Goal: Navigation & Orientation: Find specific page/section

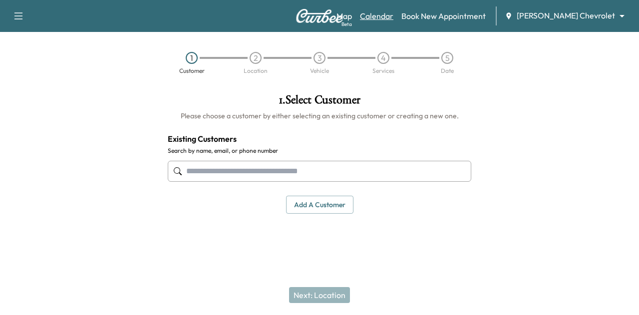
click at [394, 13] on link "Calendar" at bounding box center [376, 16] width 33 height 12
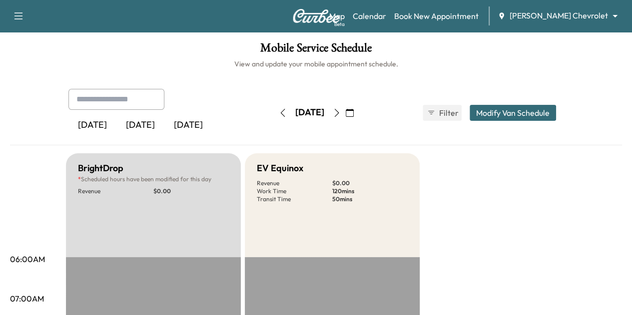
click at [341, 111] on icon "button" at bounding box center [337, 113] width 8 height 8
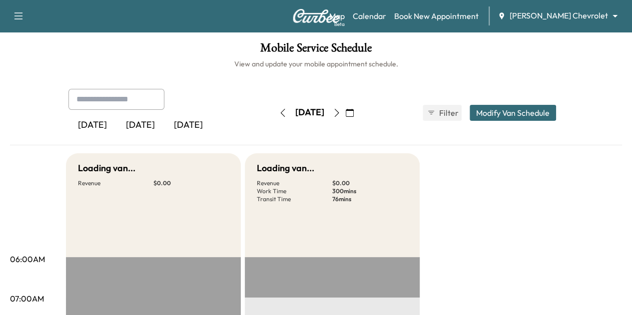
click at [341, 111] on icon "button" at bounding box center [337, 113] width 8 height 8
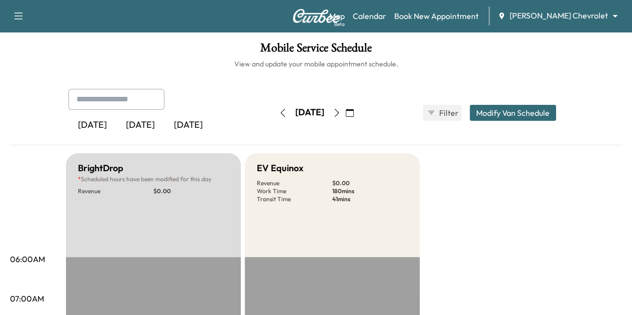
click at [341, 111] on icon "button" at bounding box center [337, 113] width 8 height 8
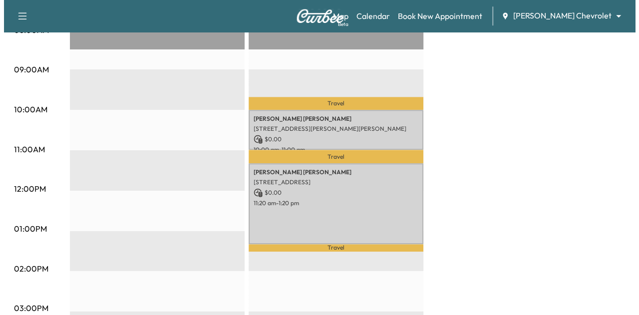
scroll to position [312, 0]
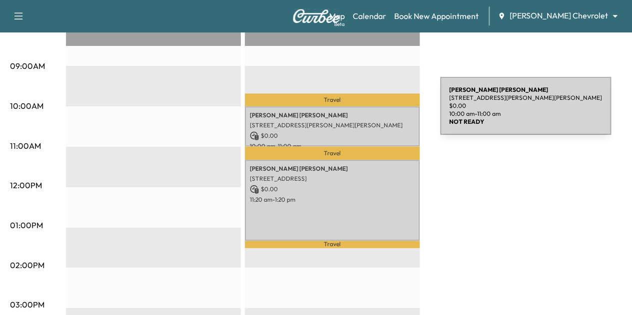
click at [365, 115] on p "[PERSON_NAME]" at bounding box center [332, 115] width 165 height 8
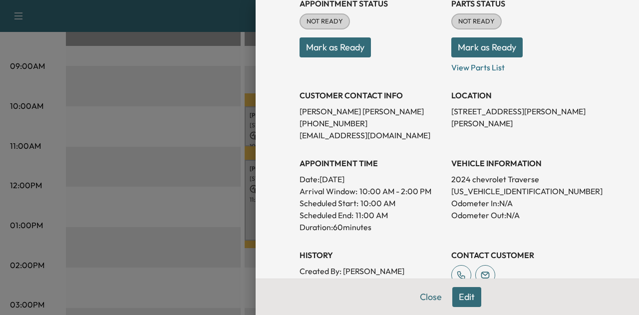
scroll to position [152, 0]
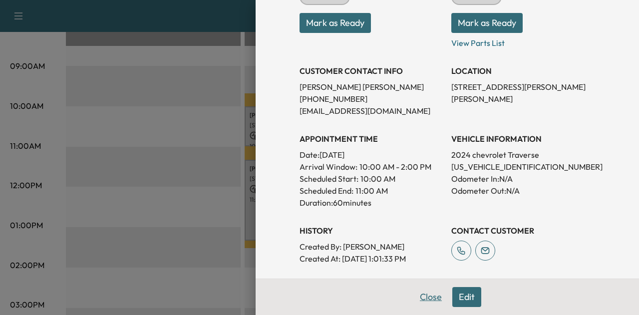
click at [423, 298] on button "Close" at bounding box center [431, 297] width 35 height 20
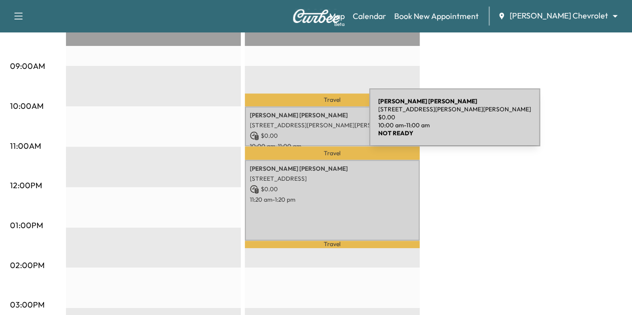
click at [295, 122] on p "[STREET_ADDRESS][PERSON_NAME][PERSON_NAME]" at bounding box center [332, 125] width 165 height 8
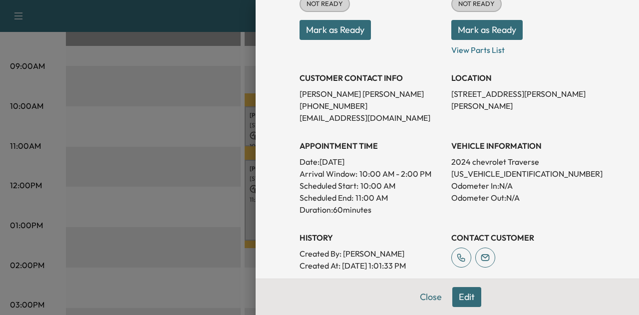
scroll to position [132, 0]
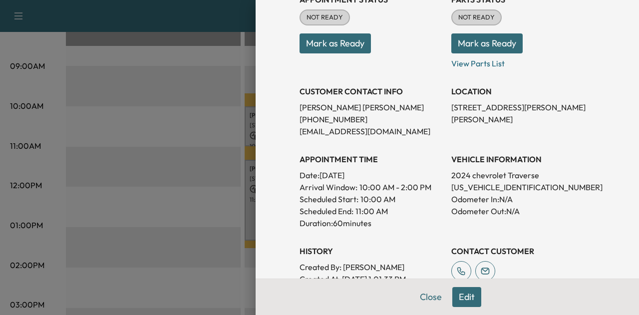
click at [483, 188] on p "[US_VEHICLE_IDENTIFICATION_NUMBER]" at bounding box center [523, 187] width 144 height 12
copy p "[US_VEHICLE_IDENTIFICATION_NUMBER]"
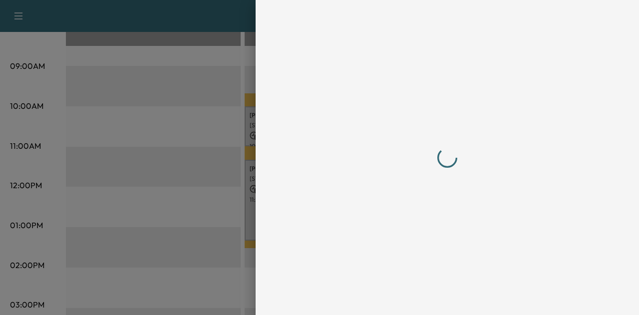
scroll to position [0, 0]
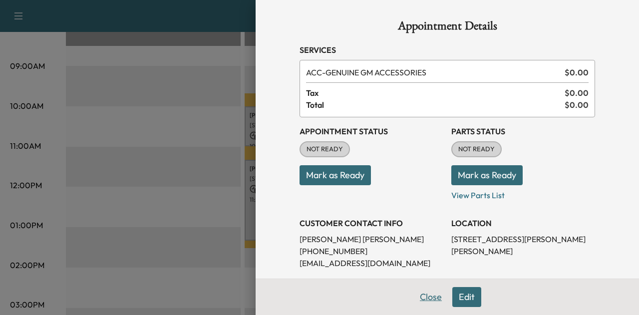
click at [427, 295] on button "Close" at bounding box center [431, 297] width 35 height 20
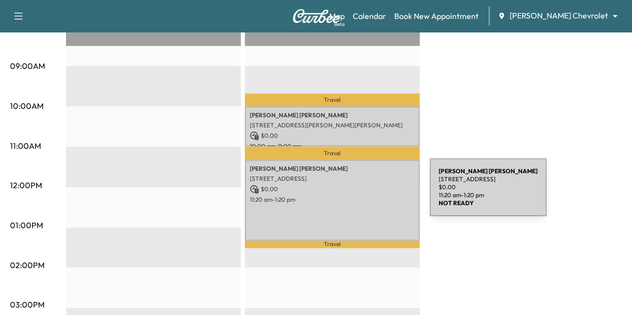
click at [355, 196] on p "11:20 am - 1:20 pm" at bounding box center [332, 200] width 165 height 8
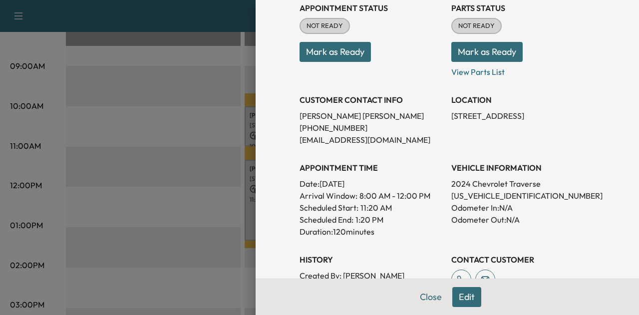
scroll to position [124, 0]
click at [472, 196] on p "[US_VEHICLE_IDENTIFICATION_NUMBER]" at bounding box center [523, 195] width 144 height 12
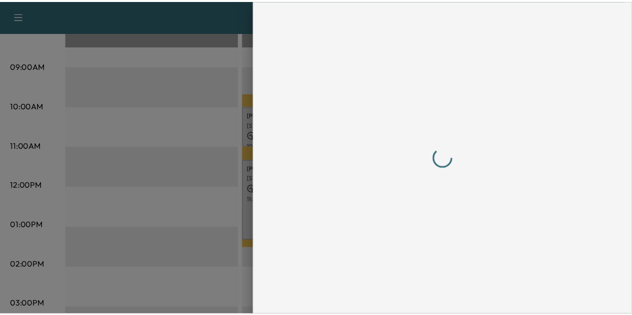
scroll to position [0, 0]
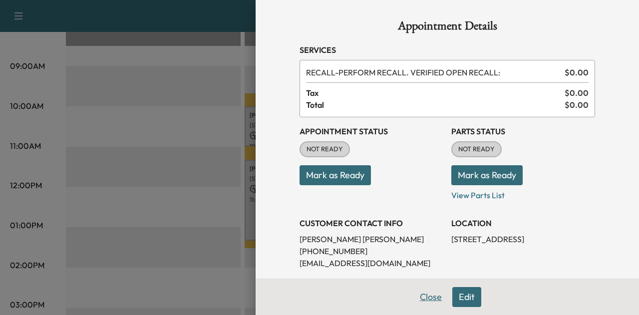
click at [429, 299] on button "Close" at bounding box center [431, 297] width 35 height 20
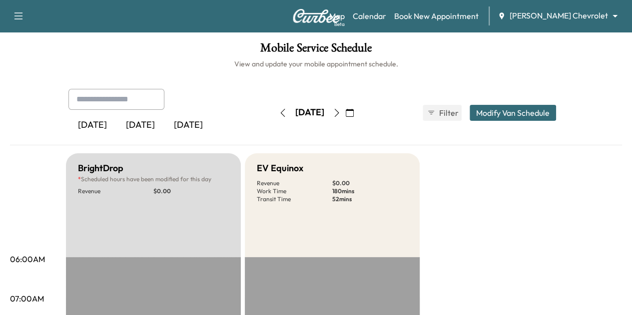
click at [341, 112] on icon "button" at bounding box center [337, 113] width 8 height 8
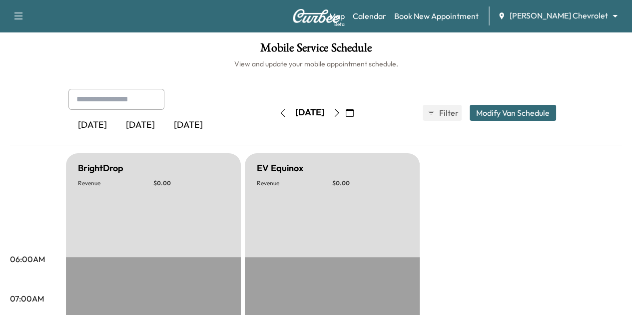
click at [345, 112] on button "button" at bounding box center [336, 113] width 17 height 16
click at [341, 112] on icon "button" at bounding box center [337, 113] width 8 height 8
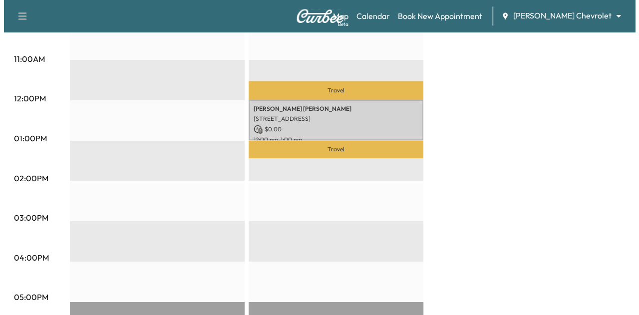
scroll to position [401, 0]
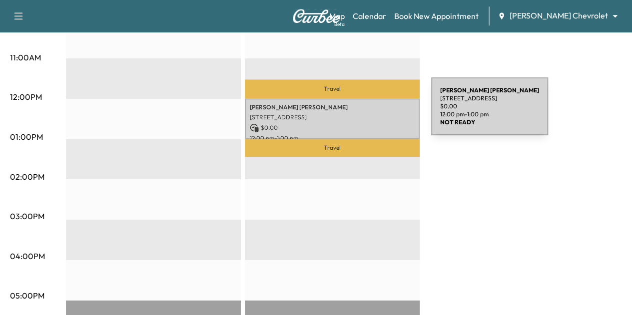
click at [356, 113] on p "[STREET_ADDRESS]" at bounding box center [332, 117] width 165 height 8
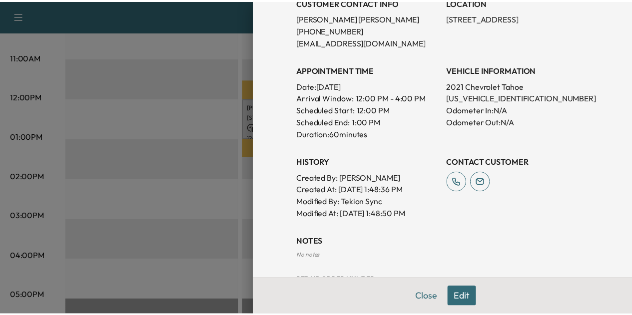
scroll to position [0, 0]
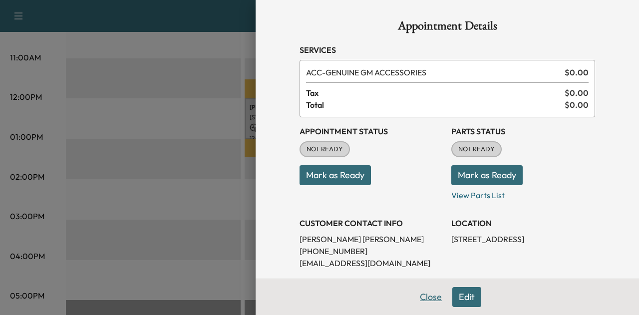
click at [419, 293] on button "Close" at bounding box center [431, 297] width 35 height 20
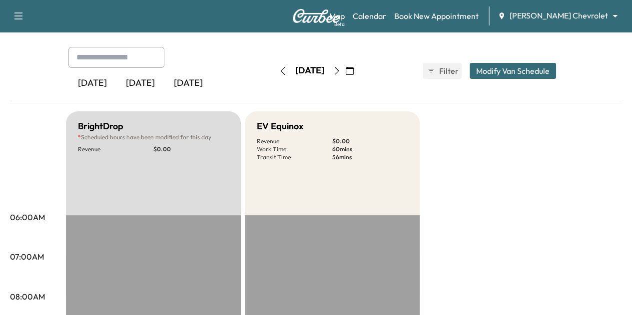
click at [341, 67] on icon "button" at bounding box center [337, 71] width 8 height 8
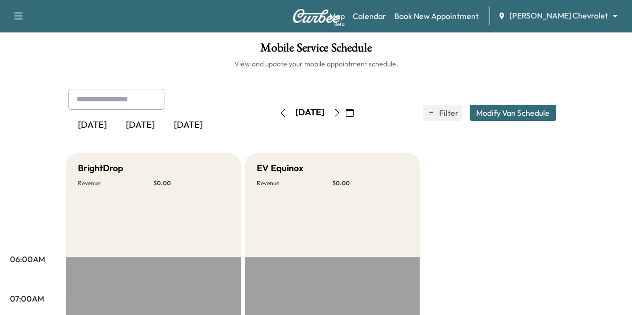
click at [279, 112] on icon "button" at bounding box center [283, 113] width 8 height 8
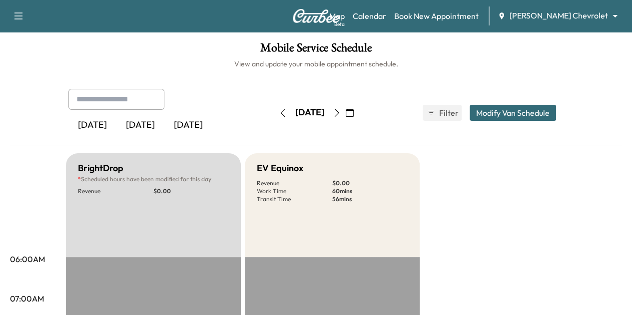
click at [279, 116] on icon "button" at bounding box center [283, 113] width 8 height 8
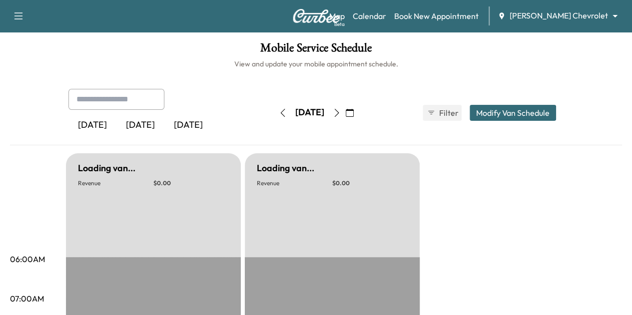
click at [279, 116] on icon "button" at bounding box center [283, 113] width 8 height 8
click at [280, 116] on icon "button" at bounding box center [282, 113] width 4 height 8
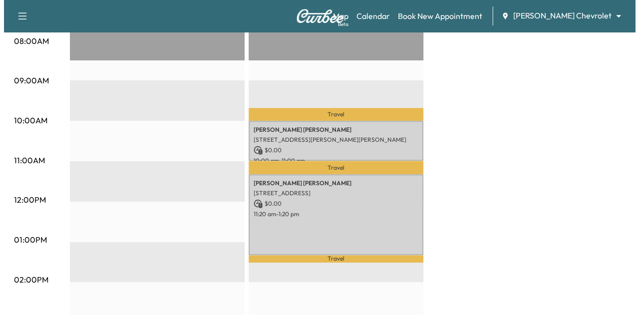
scroll to position [299, 0]
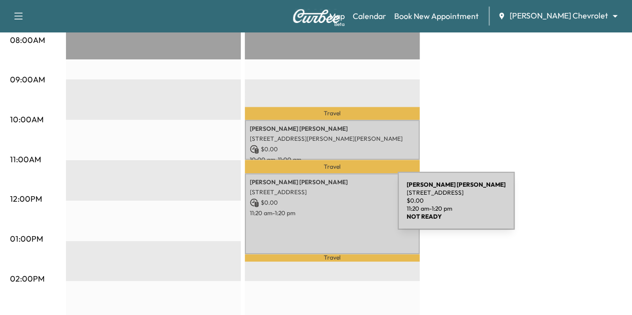
click at [323, 209] on p "11:20 am - 1:20 pm" at bounding box center [332, 213] width 165 height 8
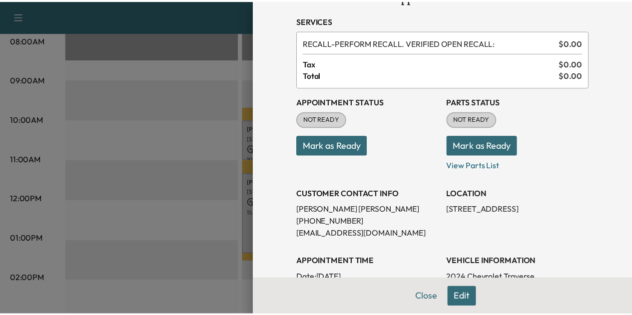
scroll to position [26, 0]
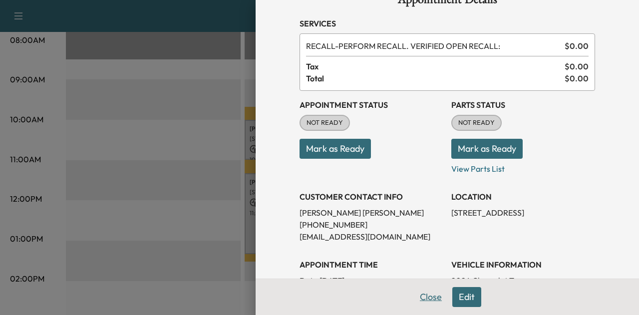
click at [425, 294] on button "Close" at bounding box center [431, 297] width 35 height 20
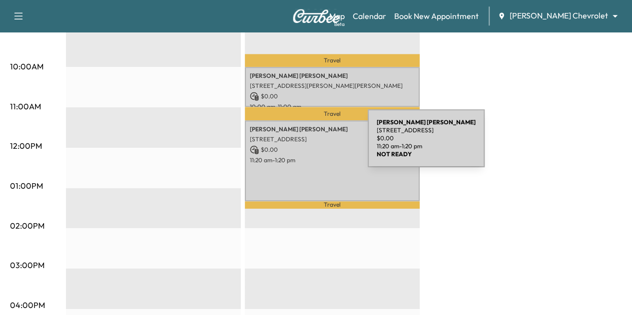
scroll to position [377, 0]
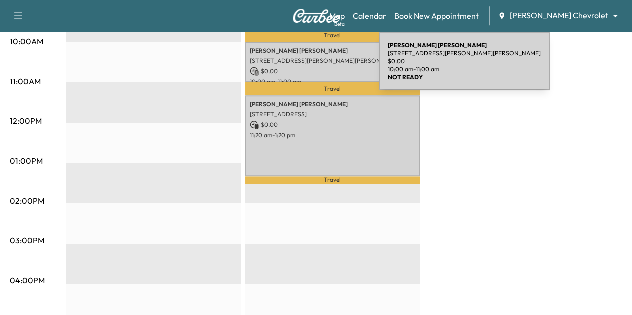
click at [304, 67] on p "$ 0.00" at bounding box center [332, 71] width 165 height 9
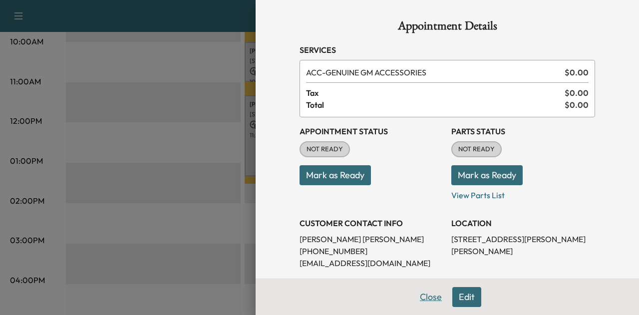
click at [430, 297] on button "Close" at bounding box center [431, 297] width 35 height 20
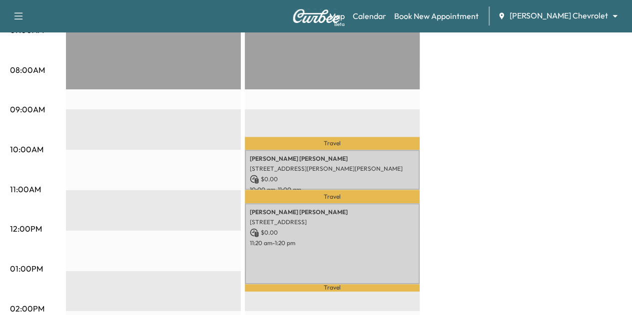
scroll to position [0, 0]
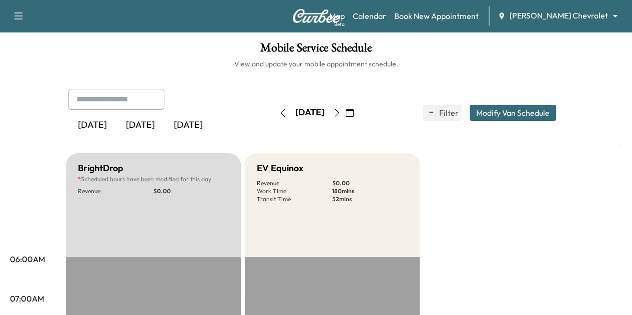
click at [341, 114] on icon "button" at bounding box center [337, 113] width 8 height 8
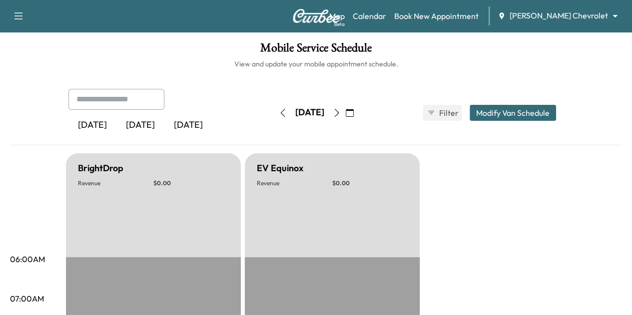
click at [341, 114] on icon "button" at bounding box center [337, 113] width 8 height 8
click at [345, 107] on button "button" at bounding box center [336, 113] width 17 height 16
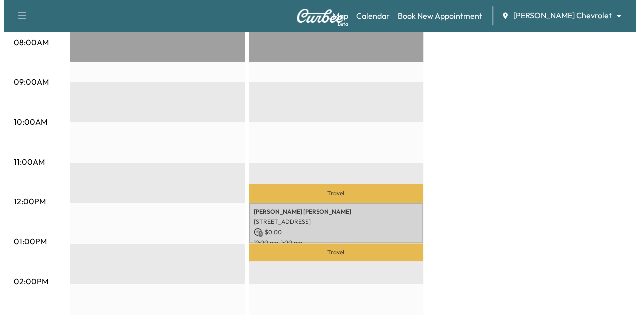
scroll to position [298, 0]
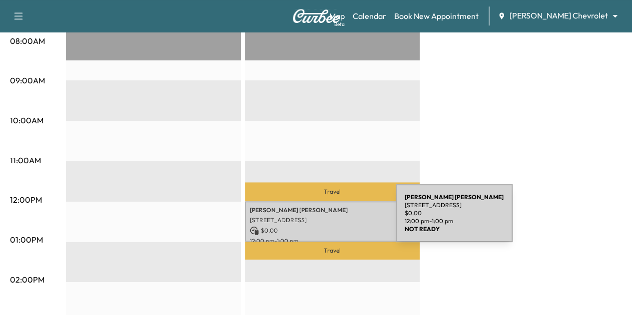
click at [321, 219] on p "[STREET_ADDRESS]" at bounding box center [332, 220] width 165 height 8
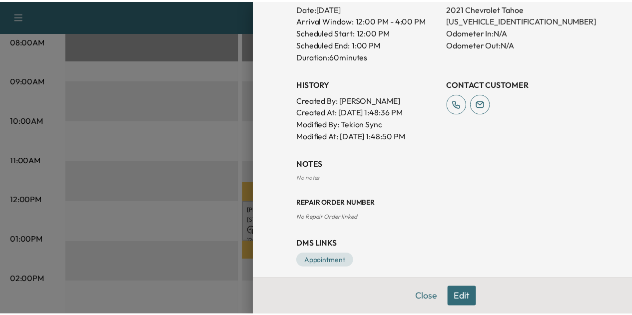
scroll to position [307, 0]
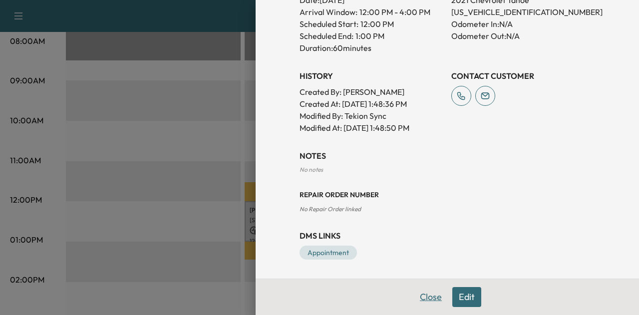
click at [421, 298] on button "Close" at bounding box center [431, 297] width 35 height 20
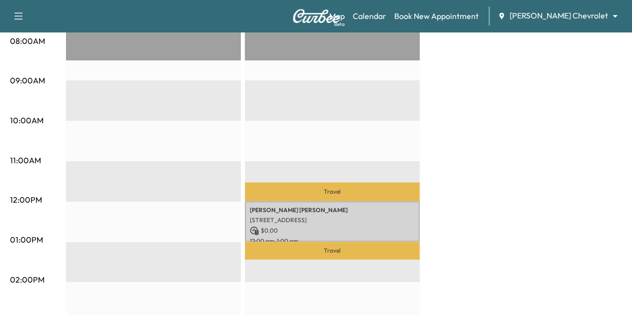
scroll to position [0, 0]
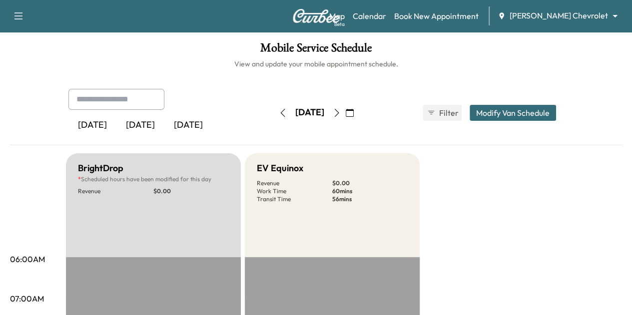
click at [274, 108] on button "button" at bounding box center [282, 113] width 17 height 16
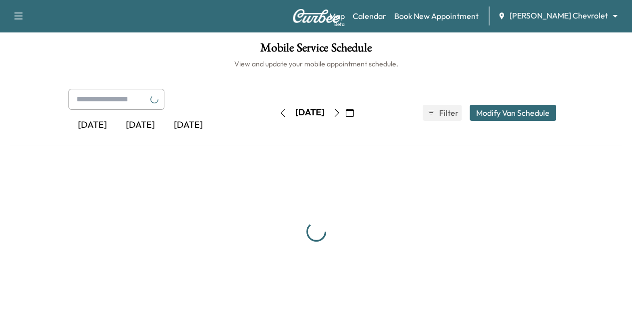
click at [279, 109] on icon "button" at bounding box center [283, 113] width 8 height 8
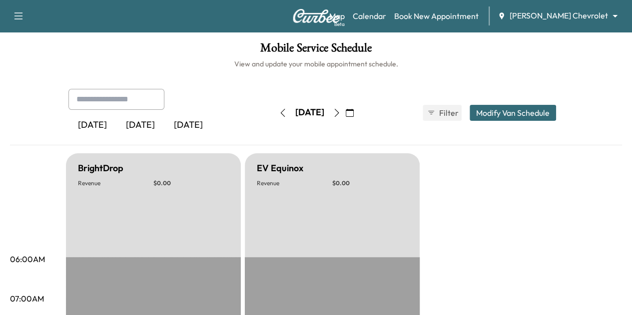
click at [274, 108] on button "button" at bounding box center [282, 113] width 17 height 16
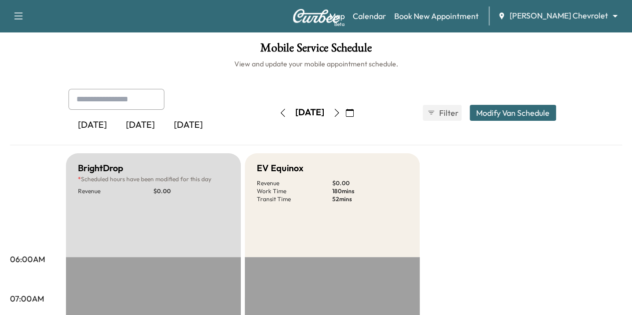
click at [279, 109] on icon "button" at bounding box center [283, 113] width 8 height 8
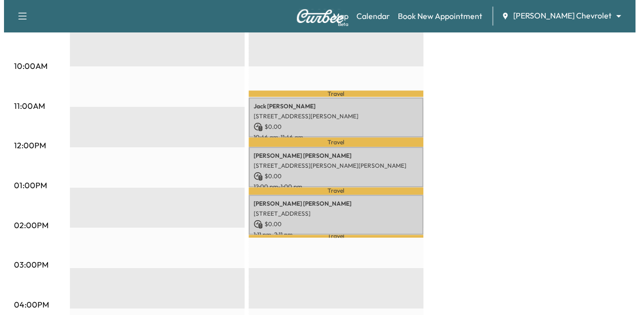
scroll to position [353, 0]
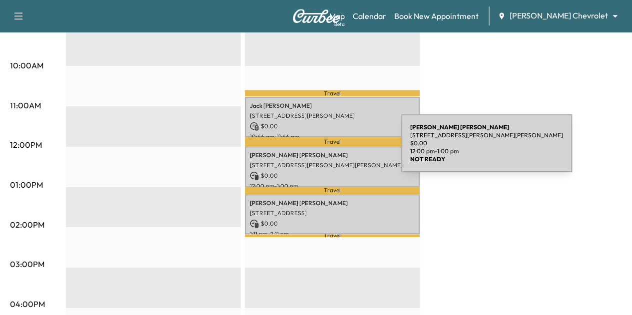
drag, startPoint x: 326, startPoint y: 149, endPoint x: 310, endPoint y: 163, distance: 21.2
click at [310, 163] on p "[STREET_ADDRESS][PERSON_NAME][PERSON_NAME]" at bounding box center [332, 165] width 165 height 8
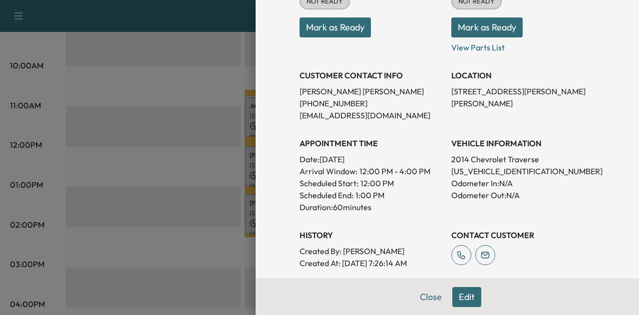
scroll to position [138, 0]
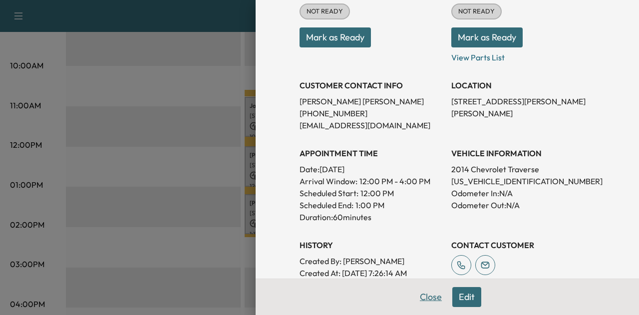
click at [423, 293] on button "Close" at bounding box center [431, 297] width 35 height 20
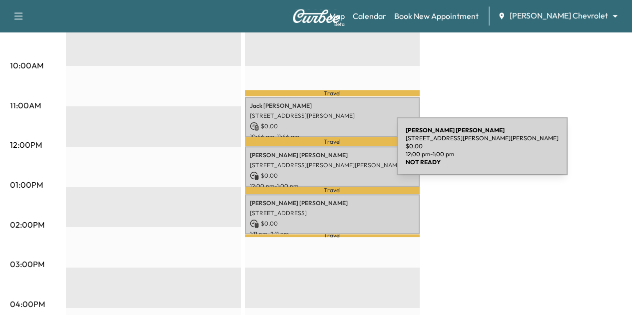
click at [321, 152] on p "[PERSON_NAME]" at bounding box center [332, 155] width 165 height 8
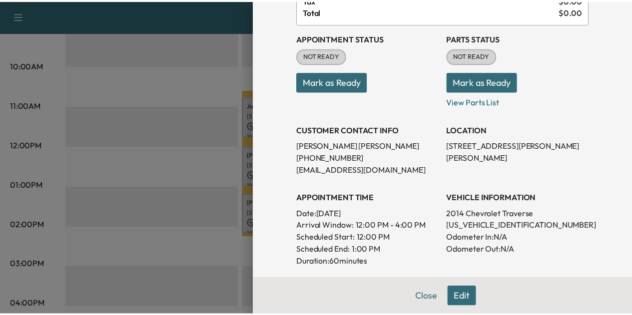
scroll to position [92, 0]
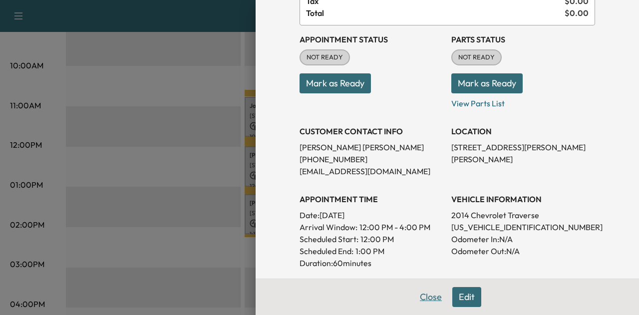
click at [421, 295] on button "Close" at bounding box center [431, 297] width 35 height 20
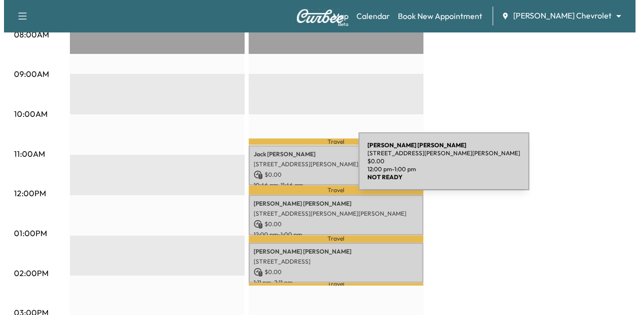
scroll to position [308, 0]
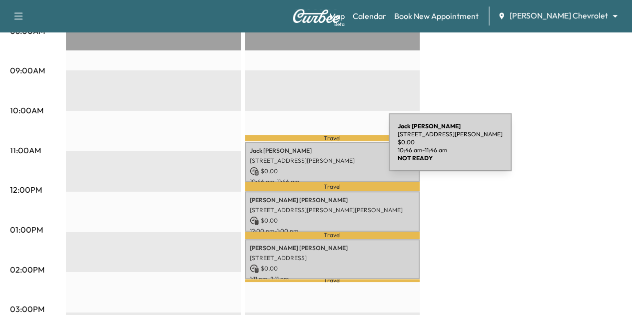
click at [314, 148] on p "[PERSON_NAME]" at bounding box center [332, 151] width 165 height 8
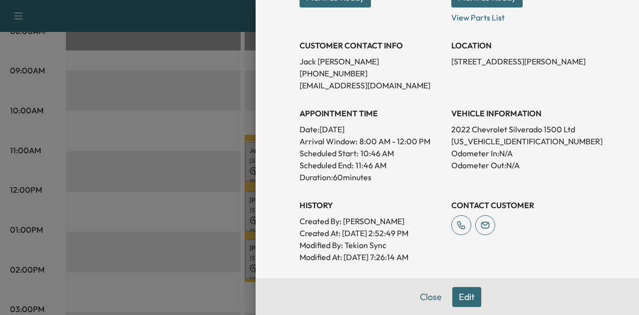
scroll to position [307, 0]
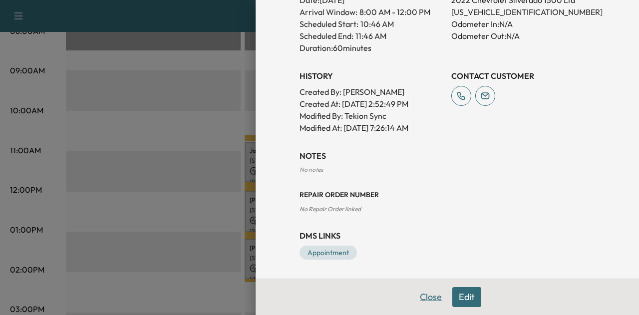
click at [424, 297] on button "Close" at bounding box center [431, 297] width 35 height 20
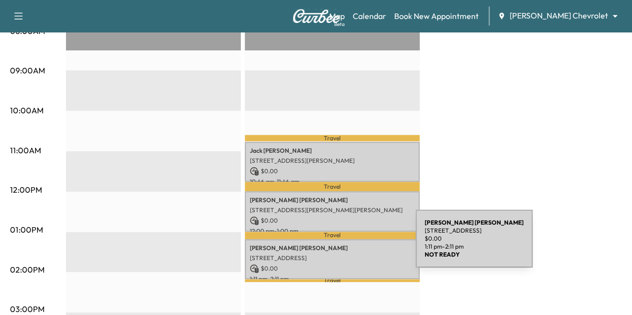
click at [341, 245] on p "[PERSON_NAME]" at bounding box center [332, 248] width 165 height 8
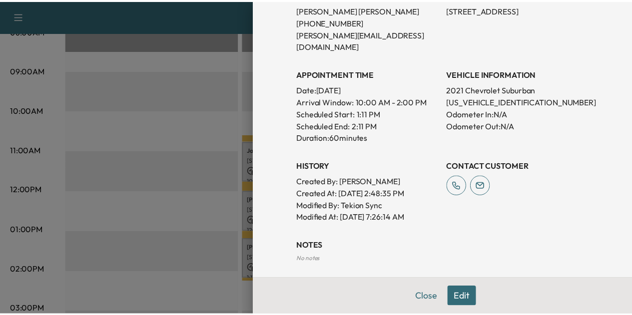
scroll to position [227, 0]
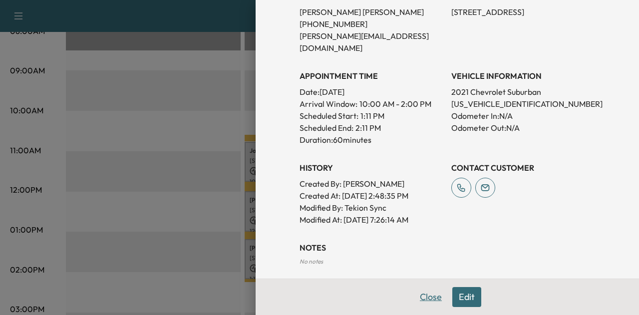
click at [424, 295] on button "Close" at bounding box center [431, 297] width 35 height 20
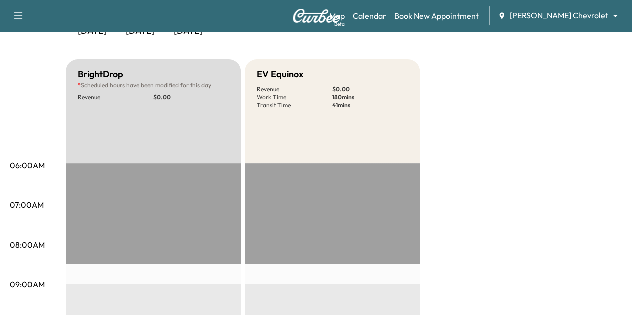
scroll to position [0, 0]
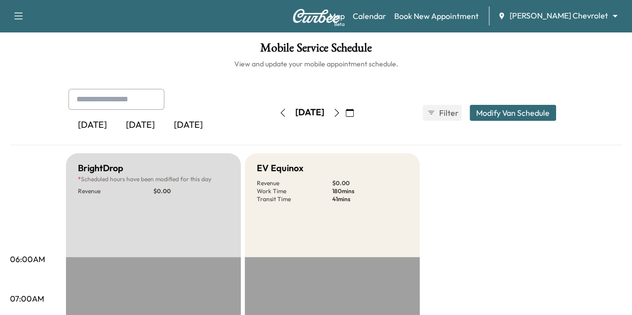
click at [354, 111] on icon "button" at bounding box center [350, 113] width 8 height 8
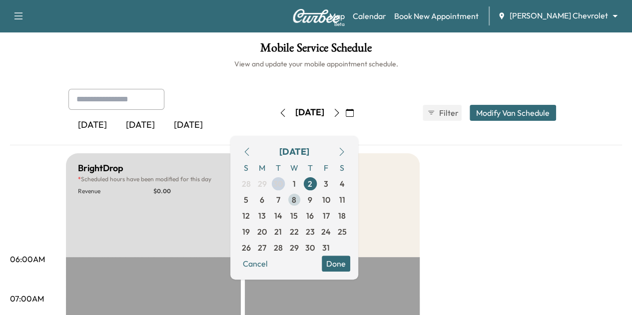
click at [302, 198] on span "8" at bounding box center [294, 200] width 16 height 16
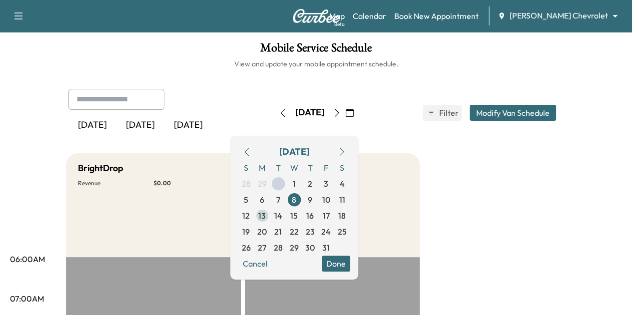
click at [266, 215] on span "13" at bounding box center [261, 216] width 7 height 12
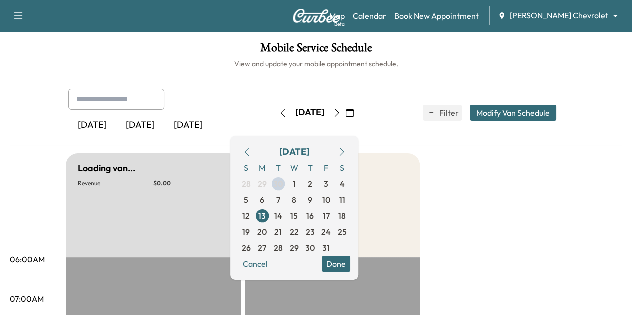
click at [358, 263] on div "[DATE] S M T W T F S 28 29 30 1 2 3 4 5 6 7 8 9 10 11 12 13 14 15 16 17 18 19 2…" at bounding box center [294, 208] width 128 height 144
click at [350, 261] on button "Done" at bounding box center [336, 264] width 28 height 16
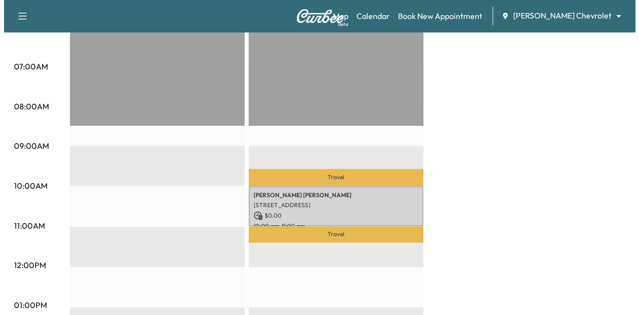
scroll to position [246, 0]
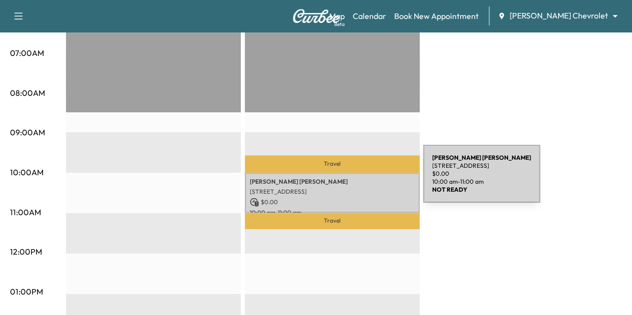
drag, startPoint x: 348, startPoint y: 180, endPoint x: 329, endPoint y: 183, distance: 19.8
click at [329, 183] on div "[PERSON_NAME] [STREET_ADDRESS] $ 0.00 10:00 am - 11:00 am" at bounding box center [332, 193] width 175 height 40
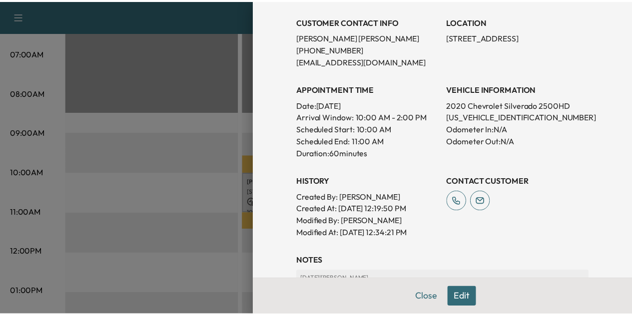
scroll to position [203, 0]
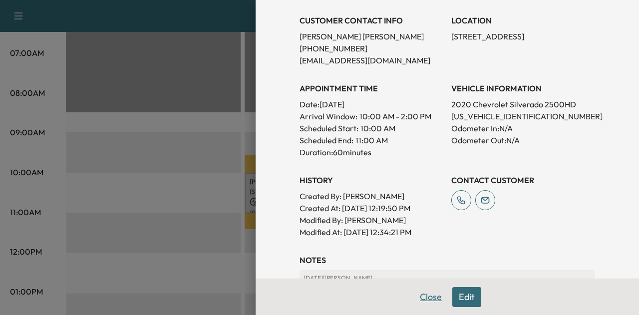
click at [427, 298] on button "Close" at bounding box center [431, 297] width 35 height 20
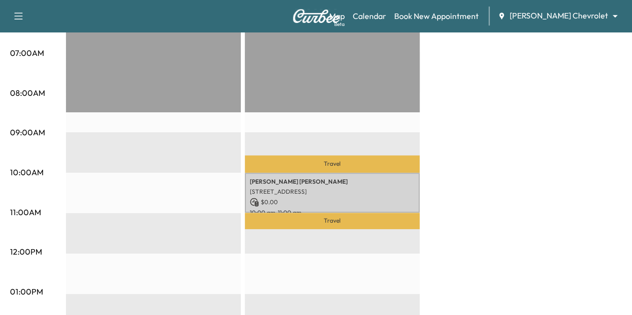
scroll to position [0, 0]
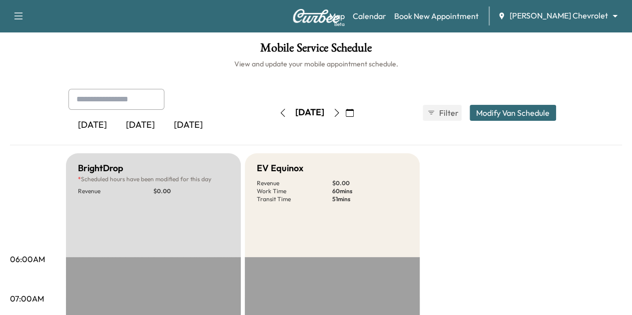
click at [354, 111] on icon "button" at bounding box center [350, 113] width 8 height 8
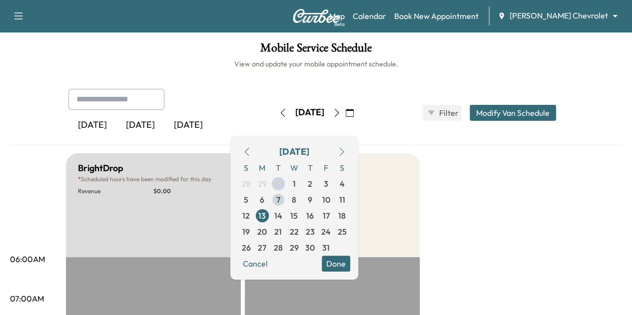
click at [286, 200] on span "7" at bounding box center [278, 200] width 16 height 16
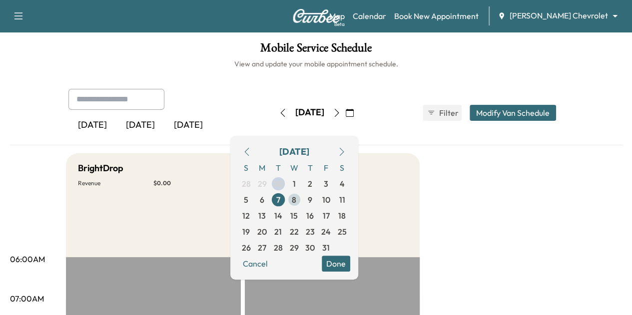
click at [302, 198] on span "8" at bounding box center [294, 200] width 16 height 16
click at [264, 202] on span "6" at bounding box center [262, 200] width 4 height 12
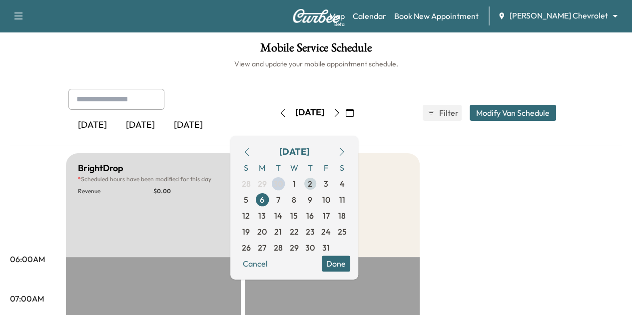
click at [312, 187] on span "2" at bounding box center [310, 184] width 4 height 12
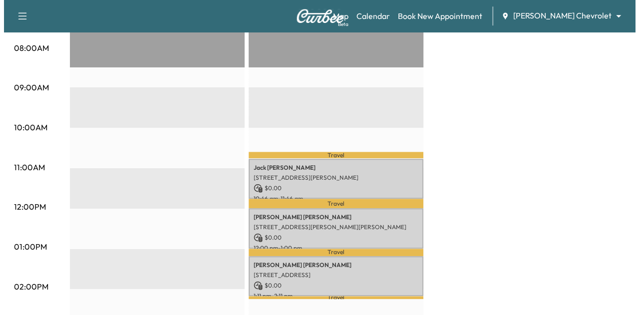
scroll to position [300, 0]
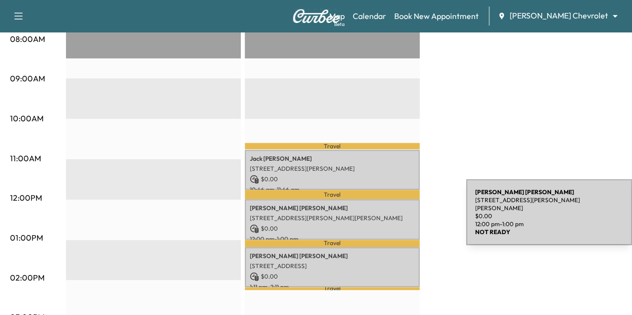
click at [386, 214] on p "[STREET_ADDRESS][PERSON_NAME][PERSON_NAME]" at bounding box center [332, 218] width 165 height 8
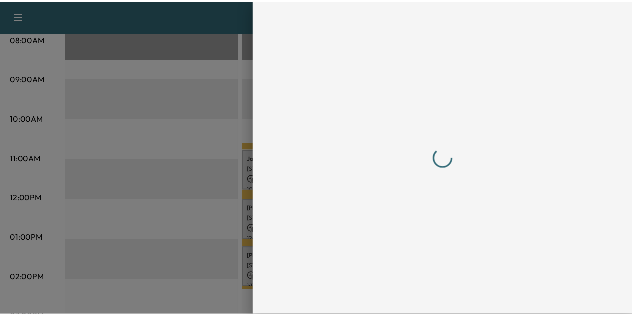
scroll to position [0, 0]
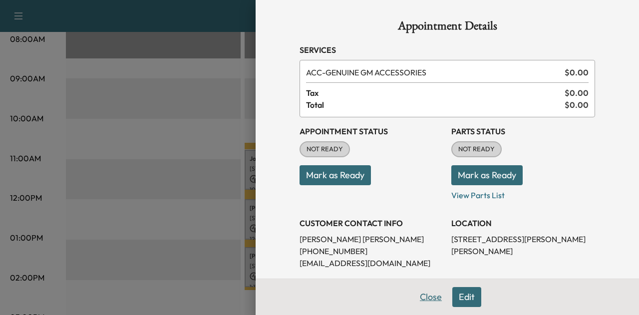
click at [427, 295] on button "Close" at bounding box center [431, 297] width 35 height 20
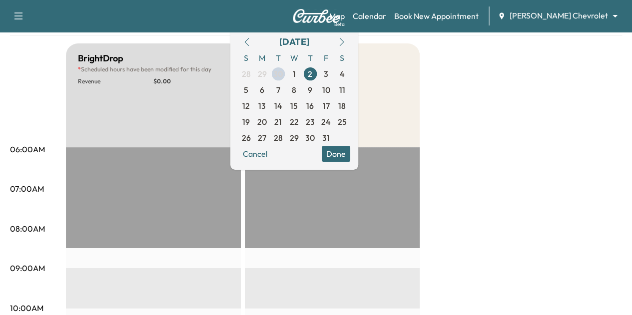
scroll to position [5, 0]
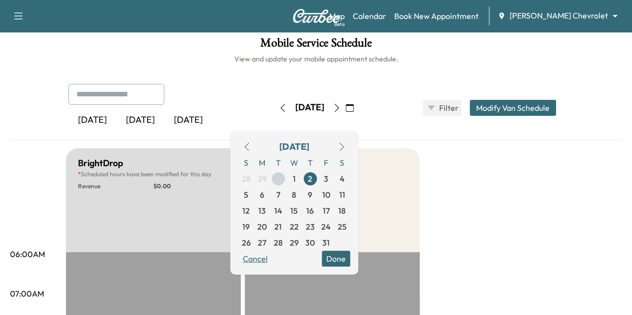
click at [272, 255] on button "Cancel" at bounding box center [255, 259] width 34 height 16
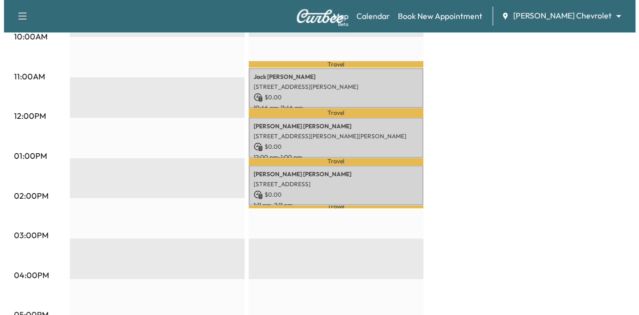
scroll to position [379, 0]
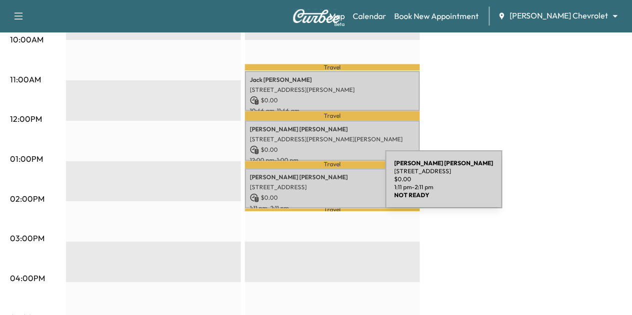
click at [310, 185] on p "[STREET_ADDRESS]" at bounding box center [332, 187] width 165 height 8
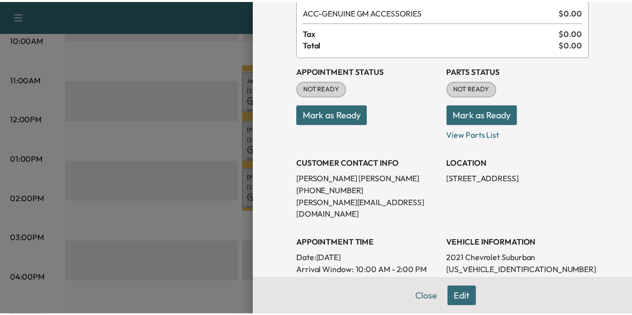
scroll to position [61, 0]
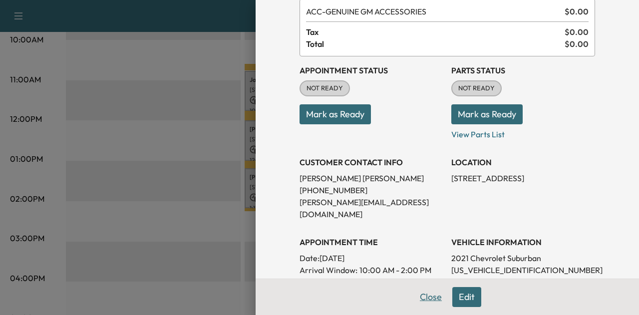
click at [425, 294] on button "Close" at bounding box center [431, 297] width 35 height 20
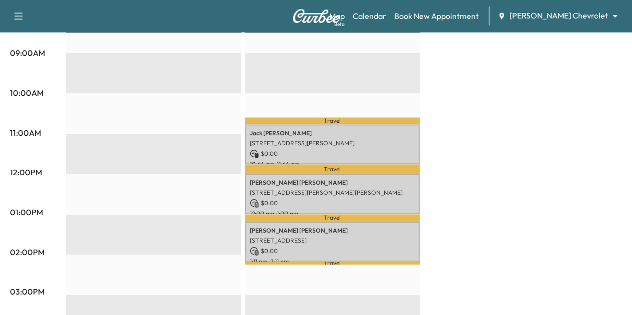
scroll to position [312, 0]
